Goal: Check status: Check status

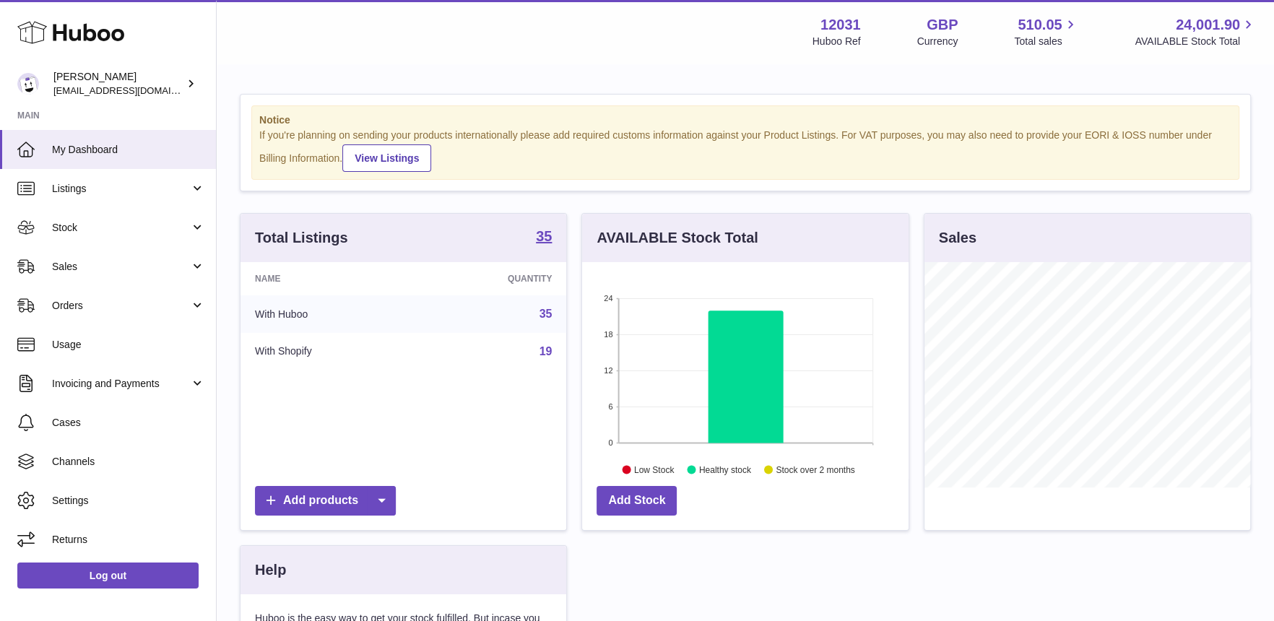
scroll to position [225, 326]
click at [107, 237] on link "Stock" at bounding box center [108, 227] width 216 height 39
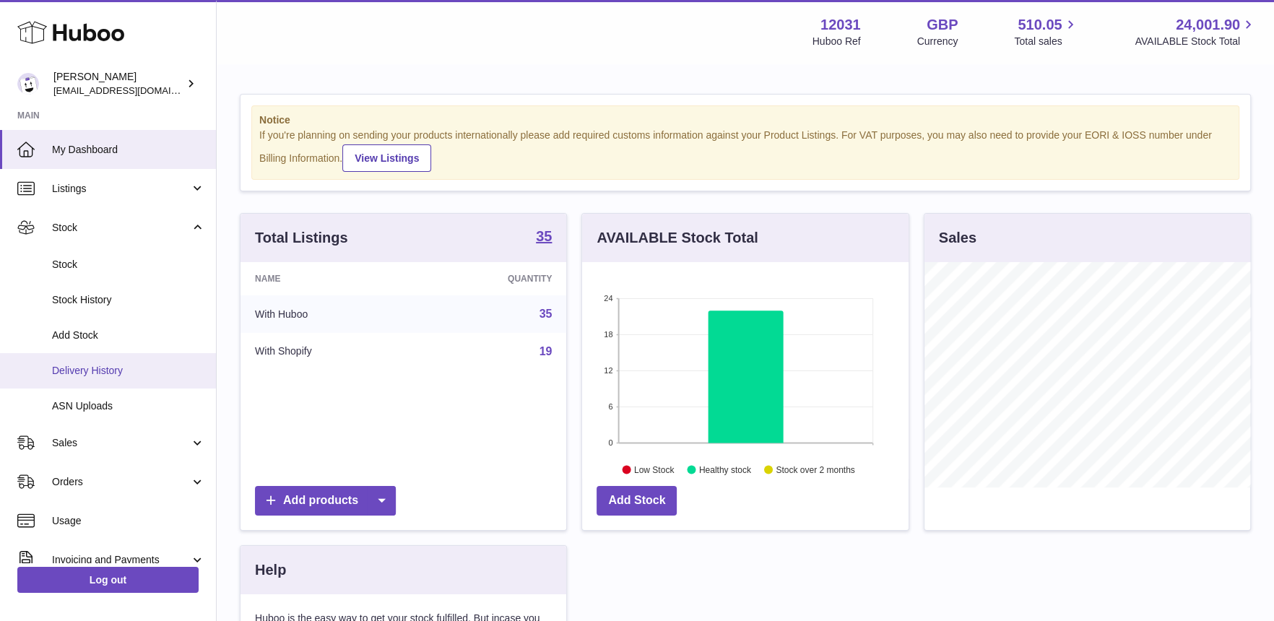
click at [107, 374] on span "Delivery History" at bounding box center [128, 371] width 153 height 14
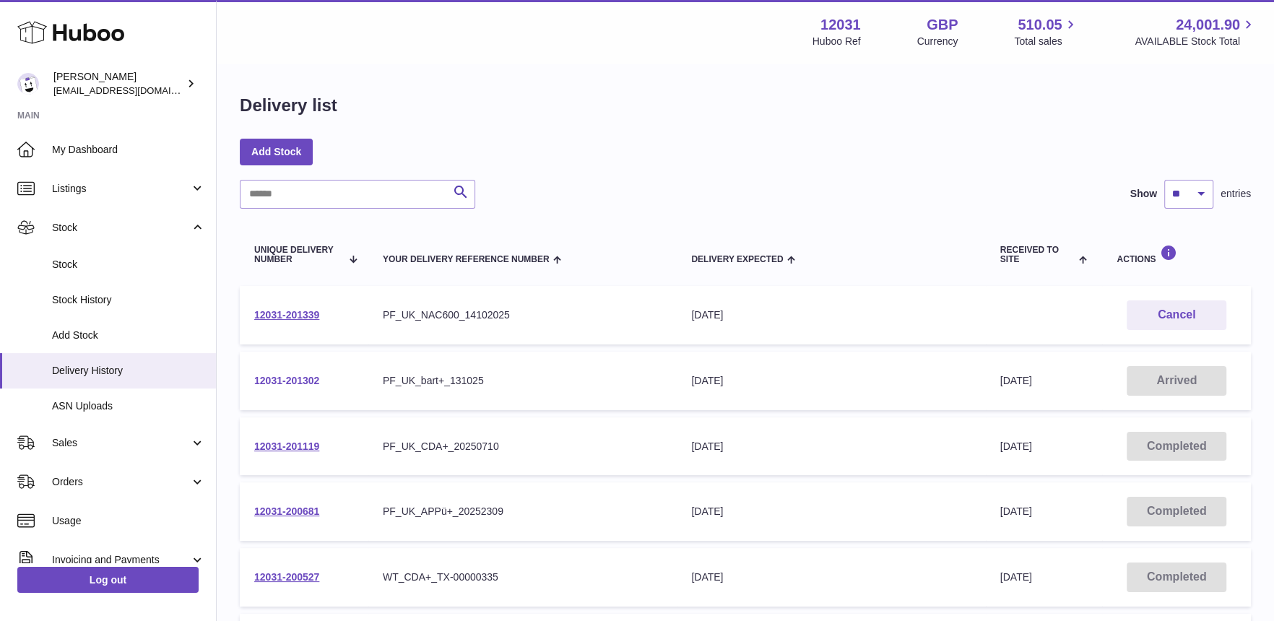
click at [293, 380] on link "12031-201302" at bounding box center [286, 381] width 65 height 12
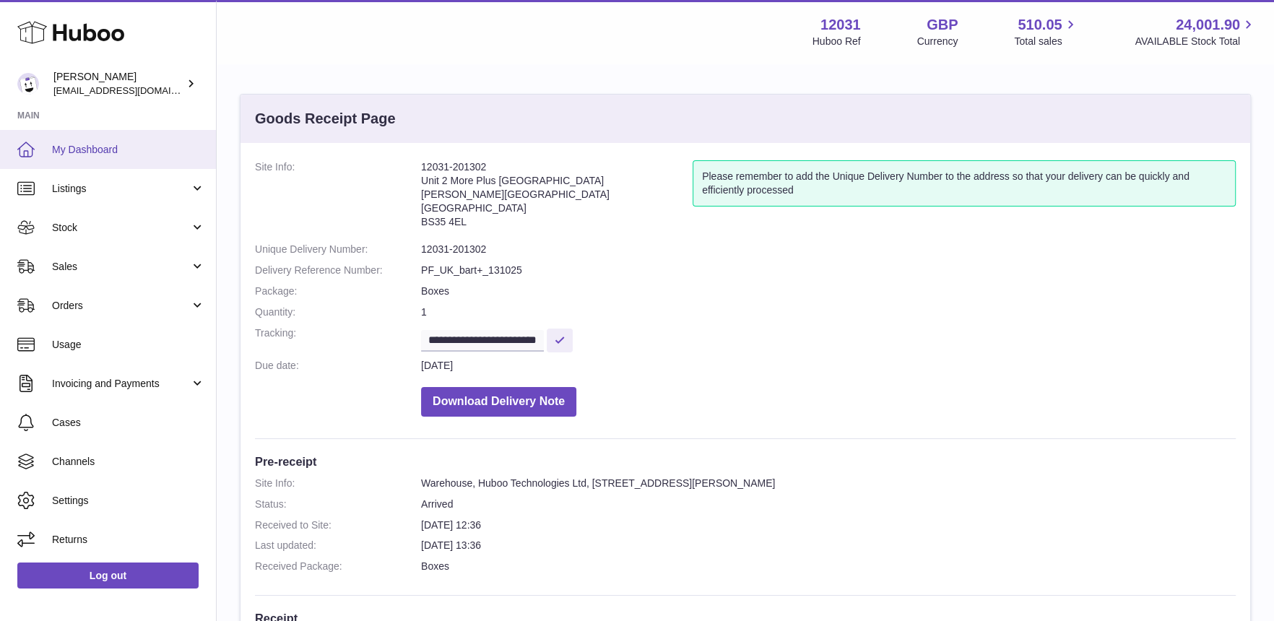
click at [87, 160] on link "My Dashboard" at bounding box center [108, 149] width 216 height 39
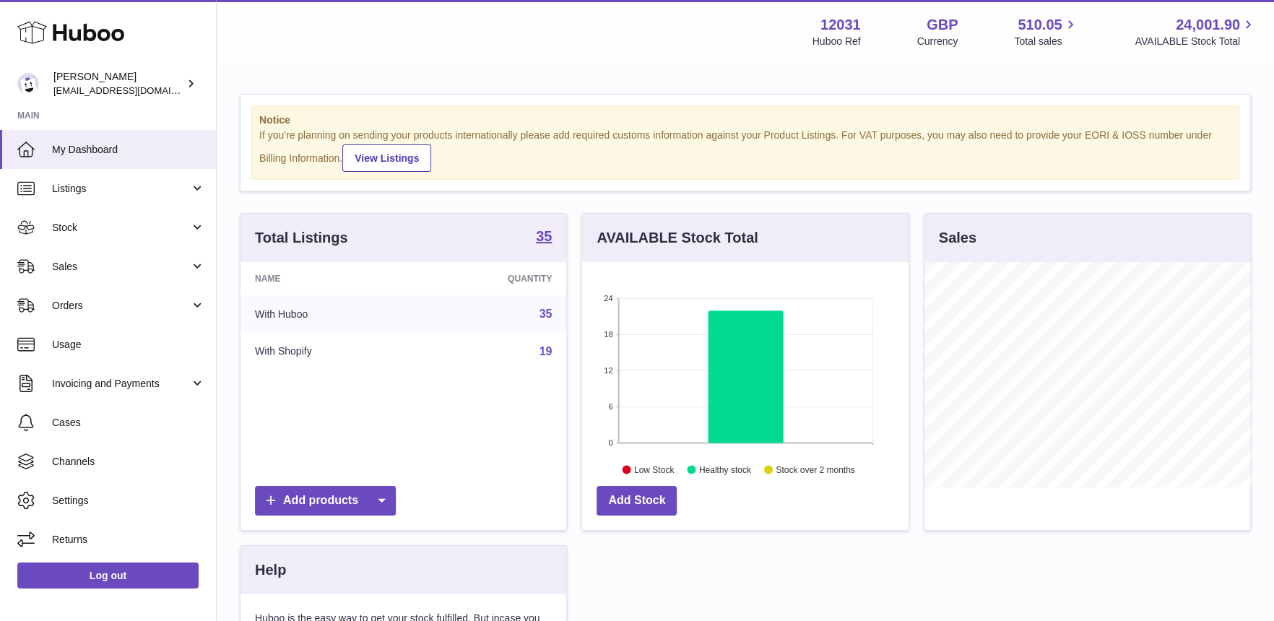
scroll to position [225, 326]
click at [79, 222] on span "Stock" at bounding box center [121, 228] width 138 height 14
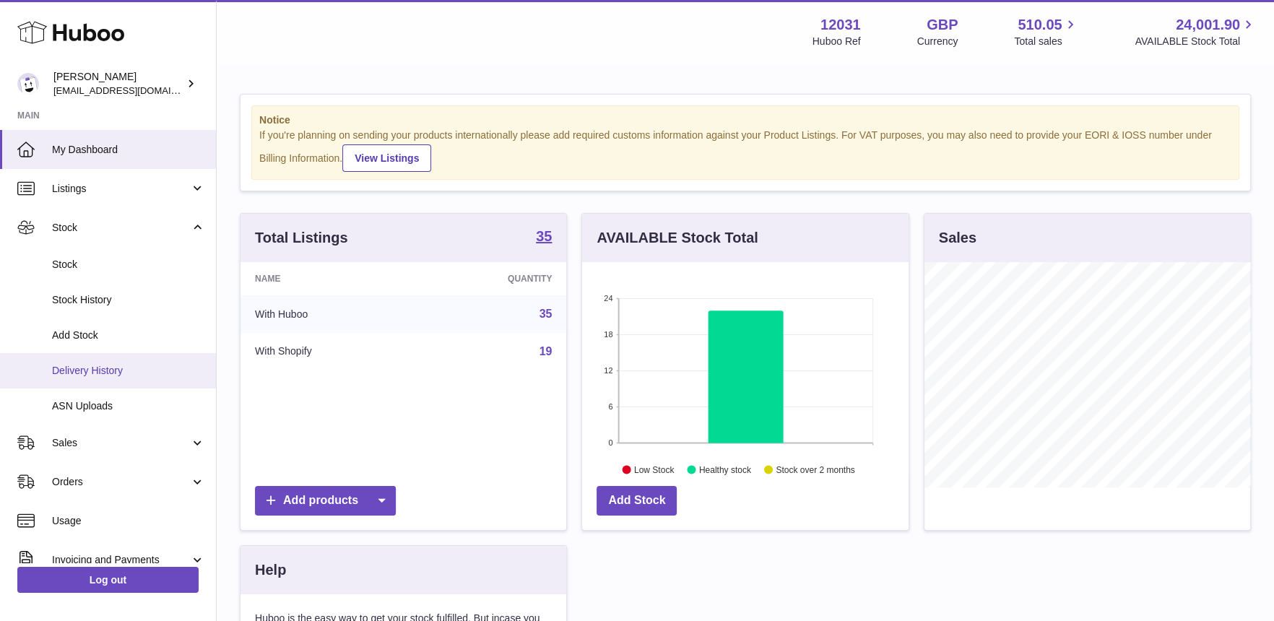
click at [102, 366] on span "Delivery History" at bounding box center [128, 371] width 153 height 14
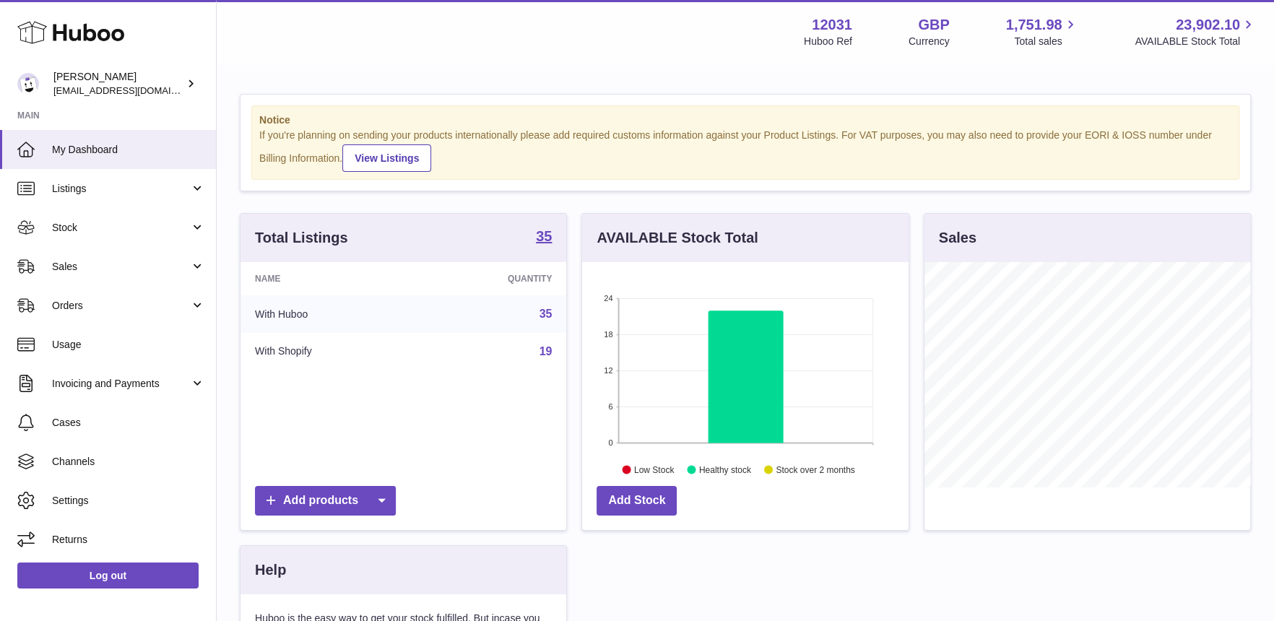
scroll to position [225, 326]
click at [127, 238] on link "Stock" at bounding box center [108, 227] width 216 height 39
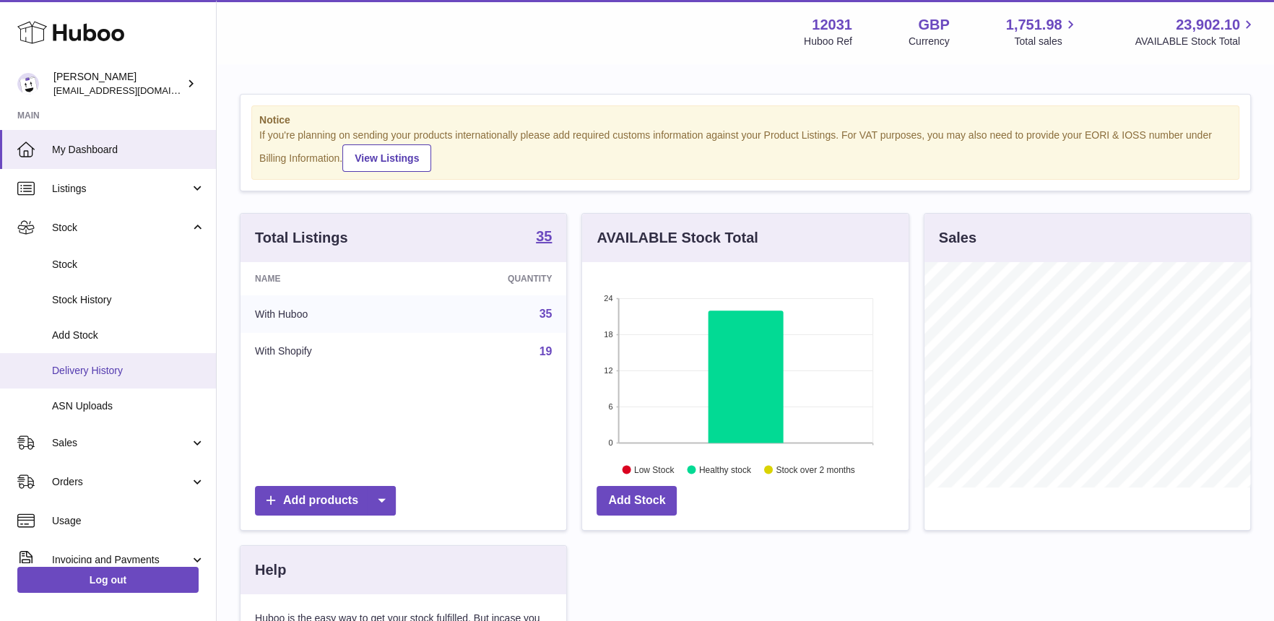
click at [123, 376] on span "Delivery History" at bounding box center [128, 371] width 153 height 14
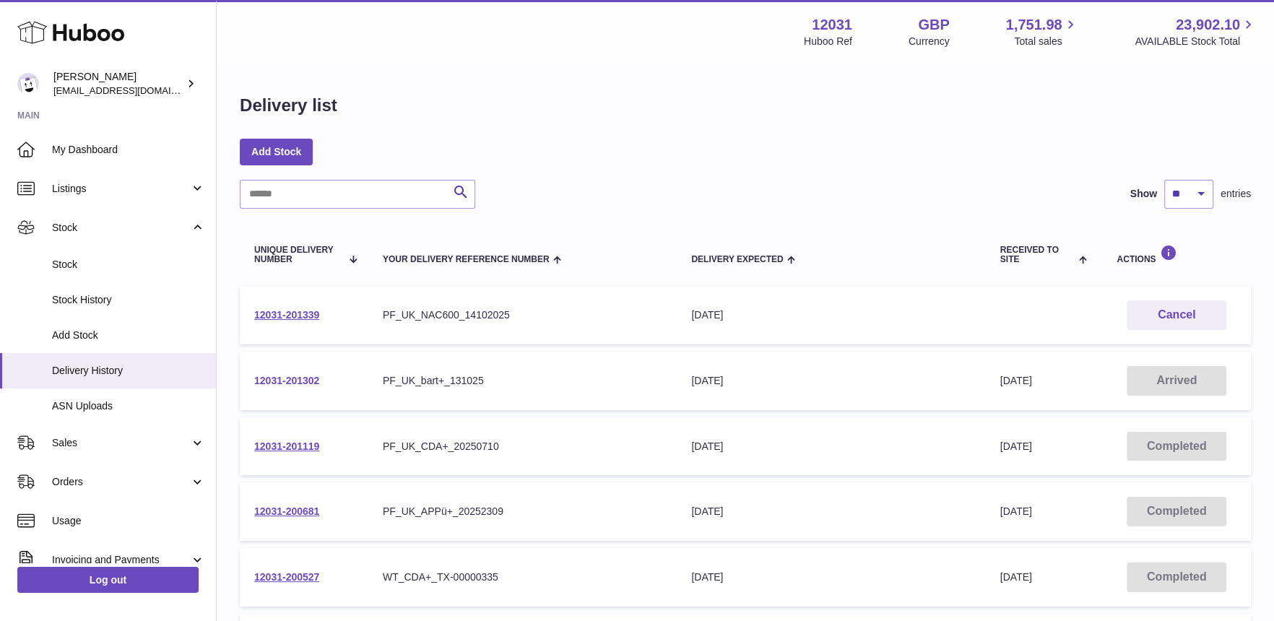
click at [314, 377] on link "12031-201302" at bounding box center [286, 381] width 65 height 12
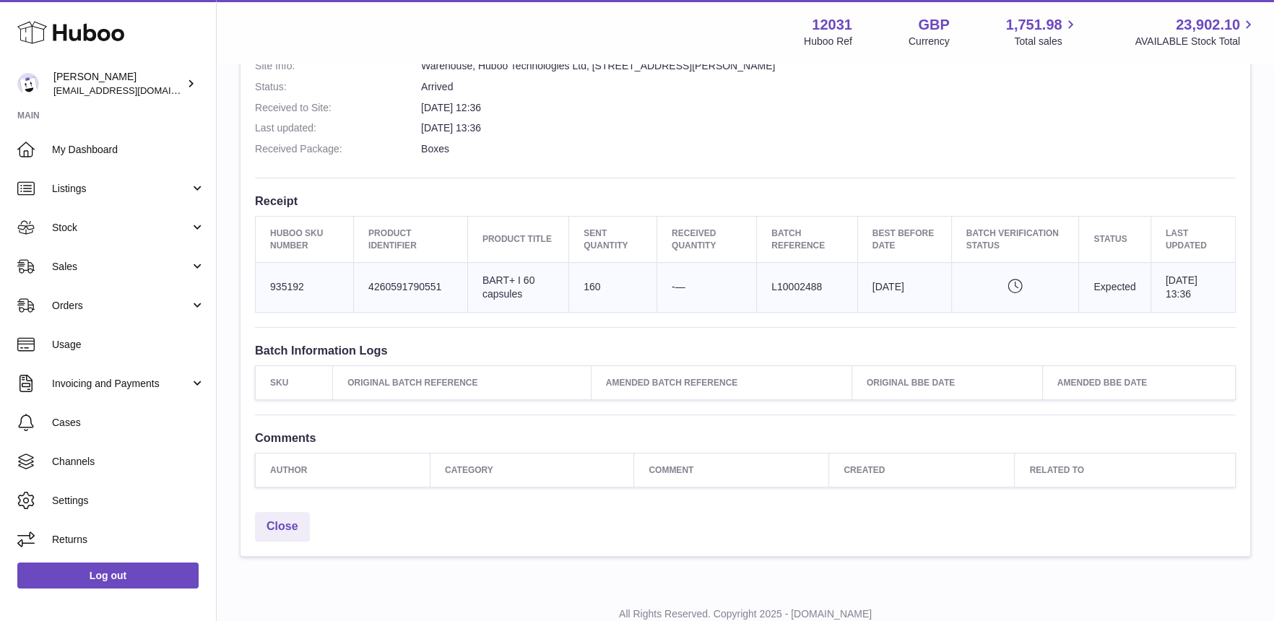
scroll to position [462, 0]
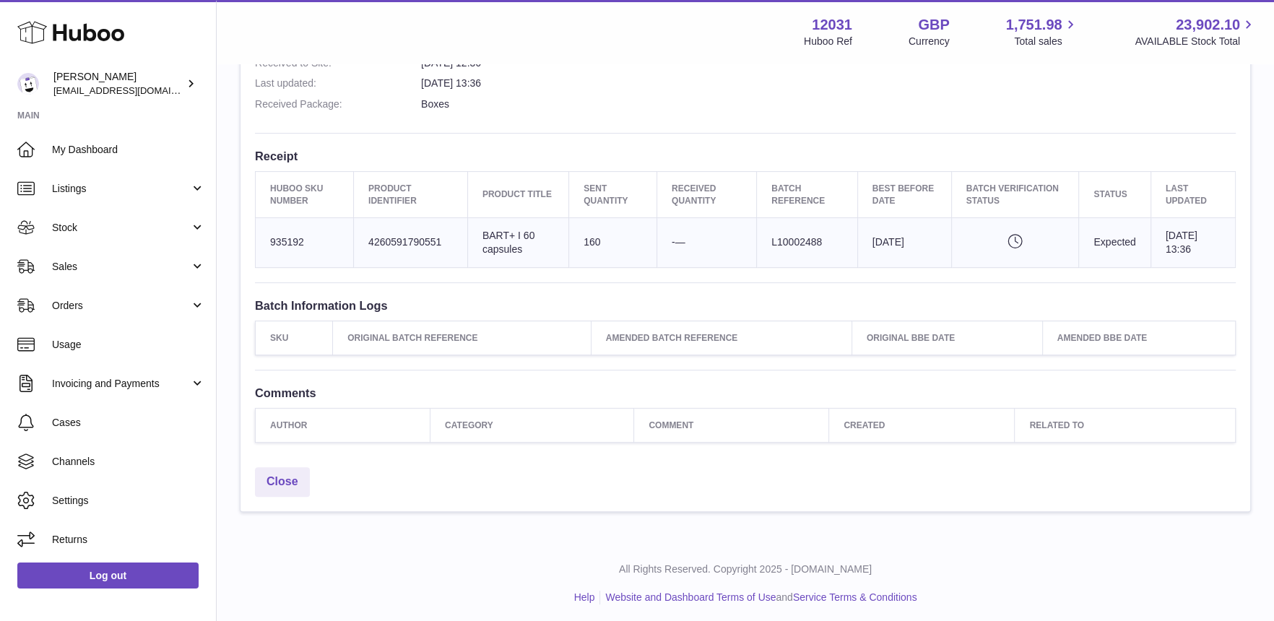
drag, startPoint x: 93, startPoint y: 156, endPoint x: 139, endPoint y: 126, distance: 54.3
click at [93, 157] on link "My Dashboard" at bounding box center [108, 149] width 216 height 39
